Goal: Task Accomplishment & Management: Manage account settings

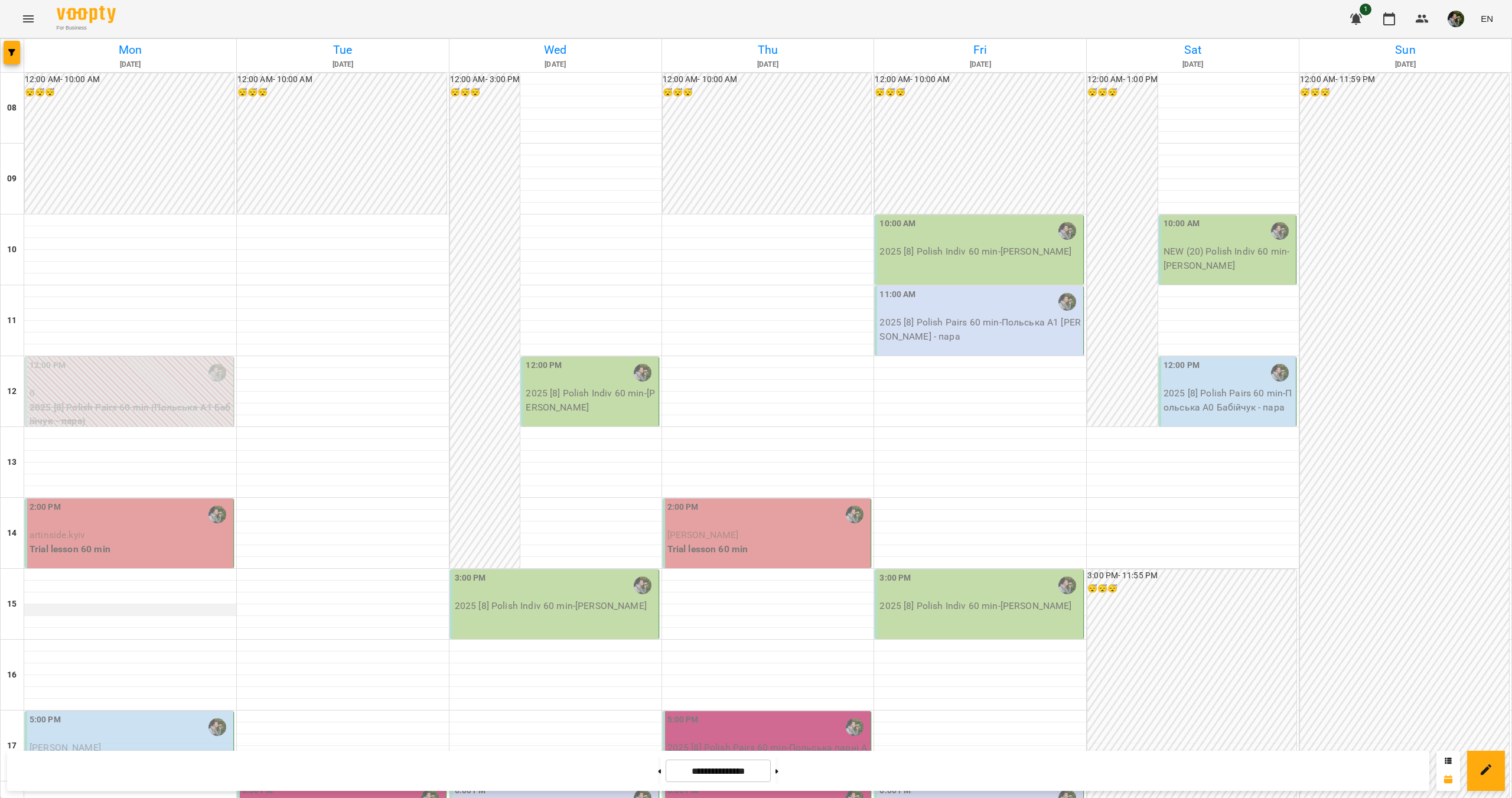
scroll to position [236, 0]
click at [106, 543] on p "Trial lesson 60 min" at bounding box center [130, 549] width 202 height 14
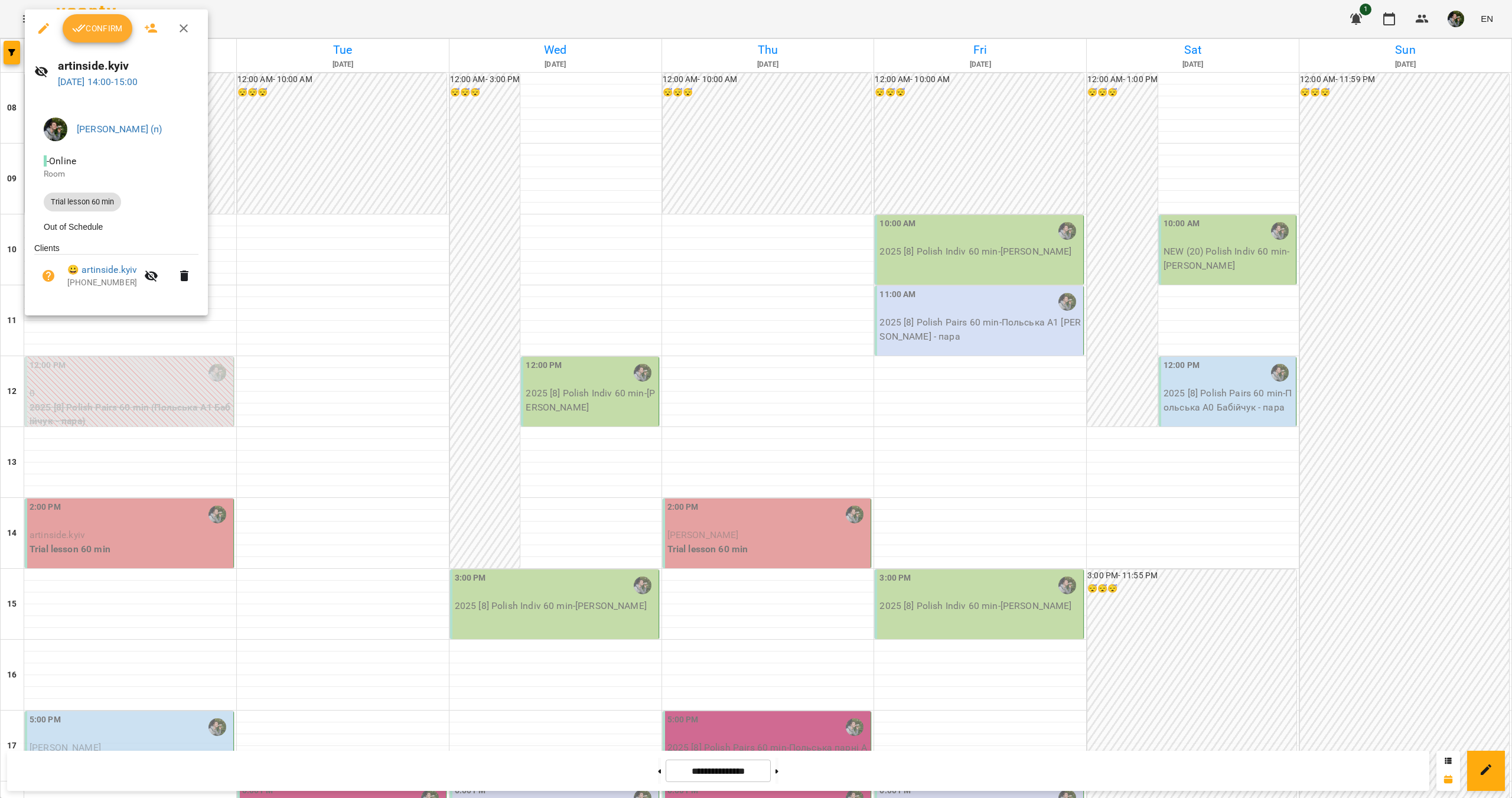
click at [103, 12] on div "Confirm" at bounding box center [116, 29] width 183 height 38
click at [100, 32] on span "Confirm" at bounding box center [97, 28] width 51 height 14
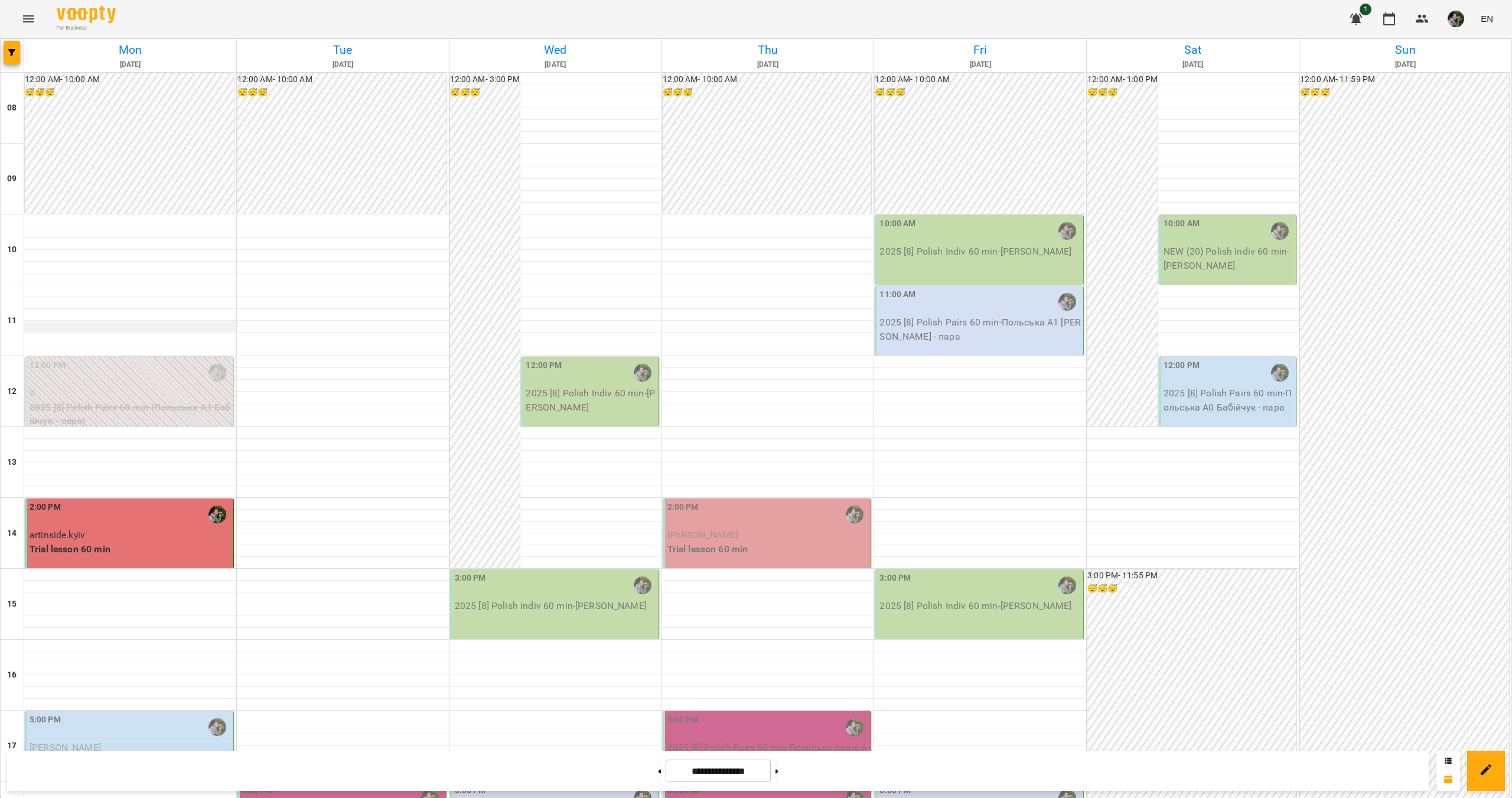
scroll to position [177, 0]
click at [90, 714] on div "5:00 PM" at bounding box center [130, 727] width 202 height 27
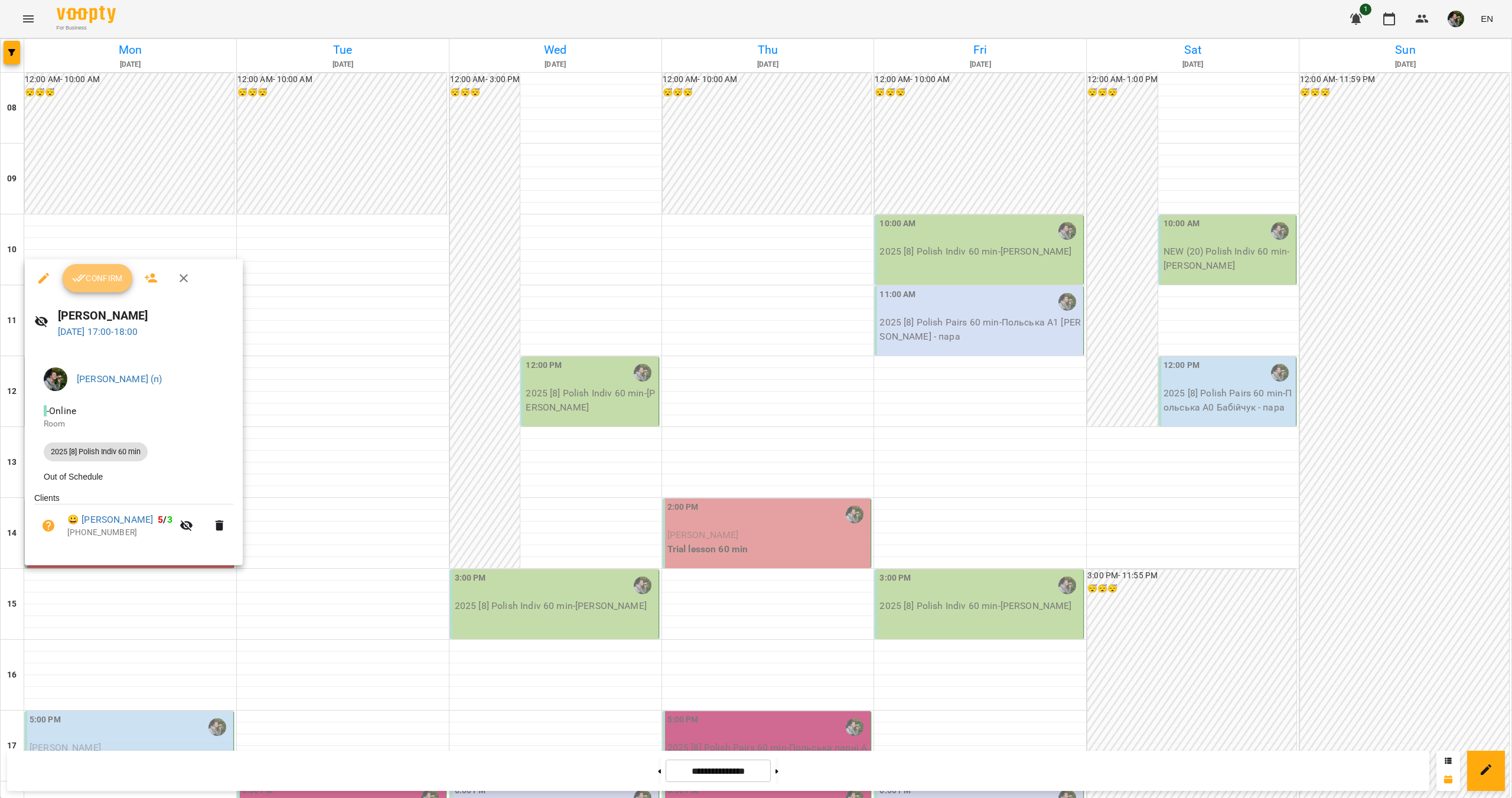
click at [90, 273] on span "Confirm" at bounding box center [97, 277] width 51 height 14
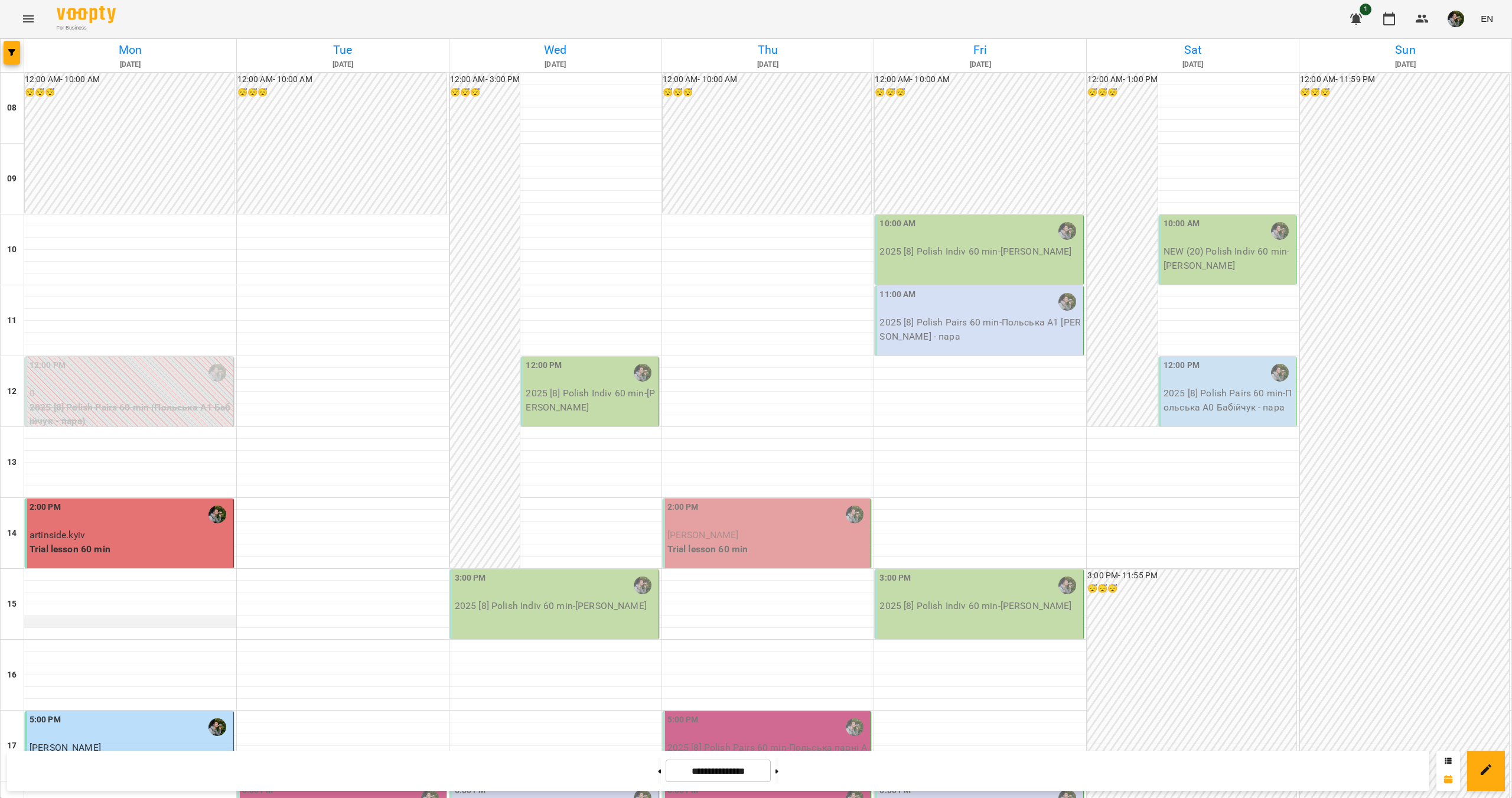
scroll to position [354, 0]
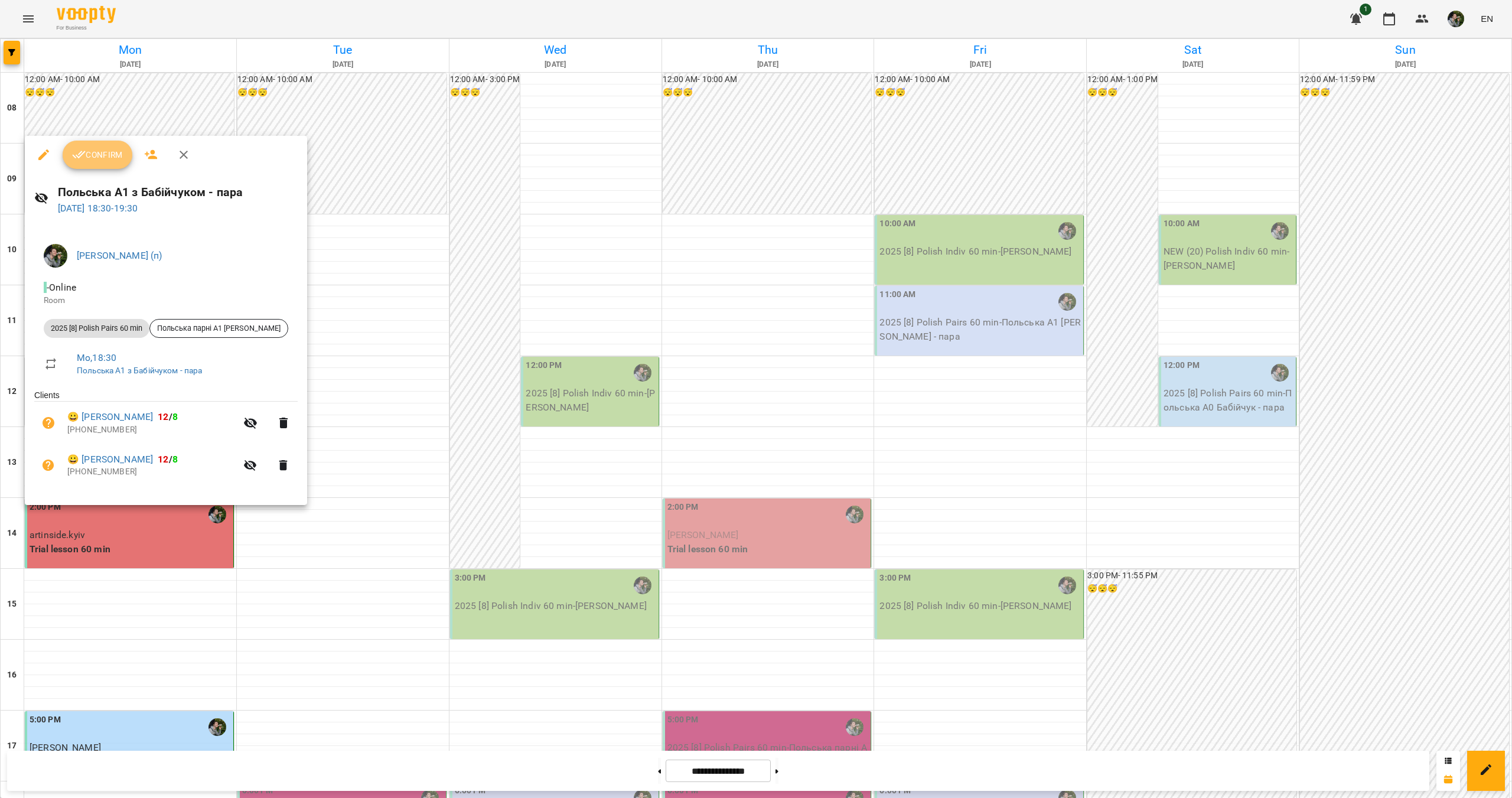
click at [103, 162] on span "Confirm" at bounding box center [97, 154] width 51 height 14
